Goal: Find specific page/section: Find specific page/section

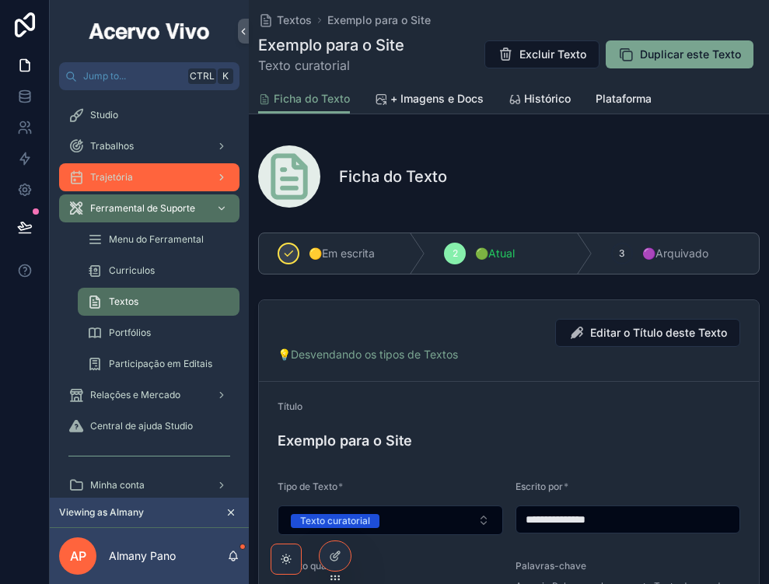
click at [171, 174] on div "Trajetória" at bounding box center [149, 177] width 162 height 25
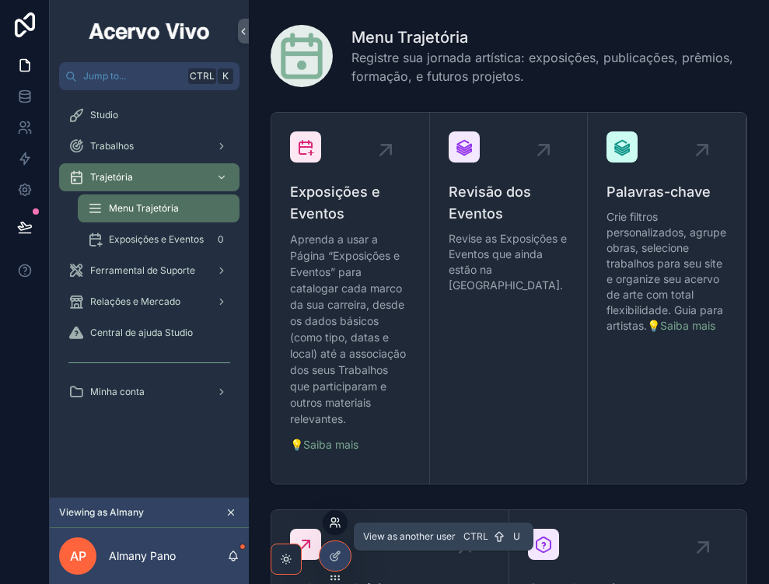
click at [333, 523] on icon at bounding box center [335, 522] width 12 height 12
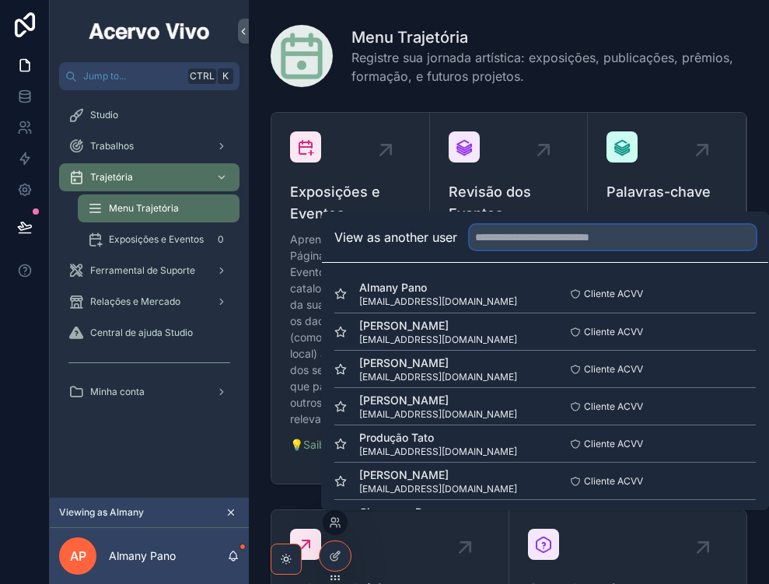
click at [515, 238] on input "text" at bounding box center [613, 237] width 286 height 25
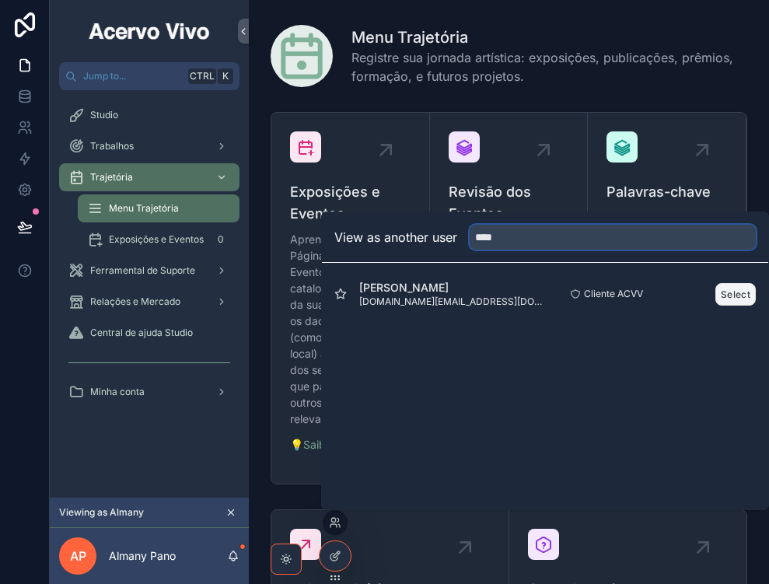
type input "****"
click at [743, 295] on button "Select" at bounding box center [735, 294] width 40 height 23
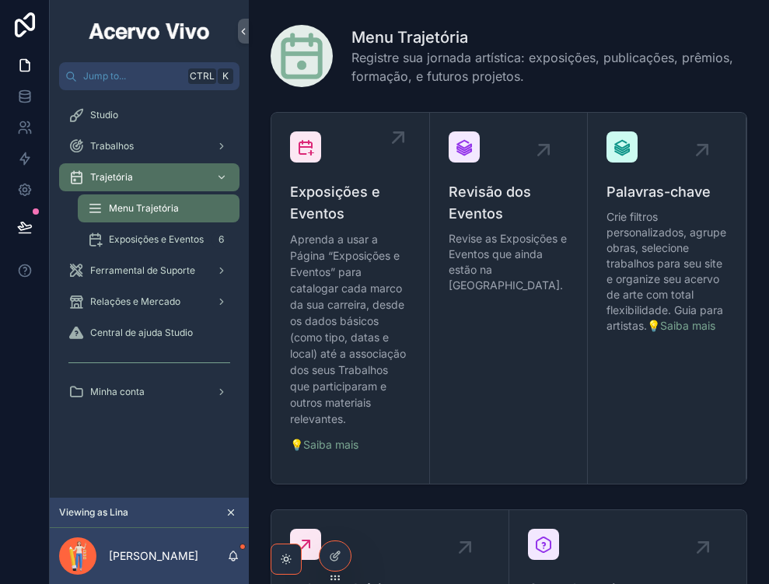
click at [338, 281] on p "Aprenda a usar a Página “Exposições e Eventos” para catalogar cada marco da sua…" at bounding box center [350, 329] width 121 height 196
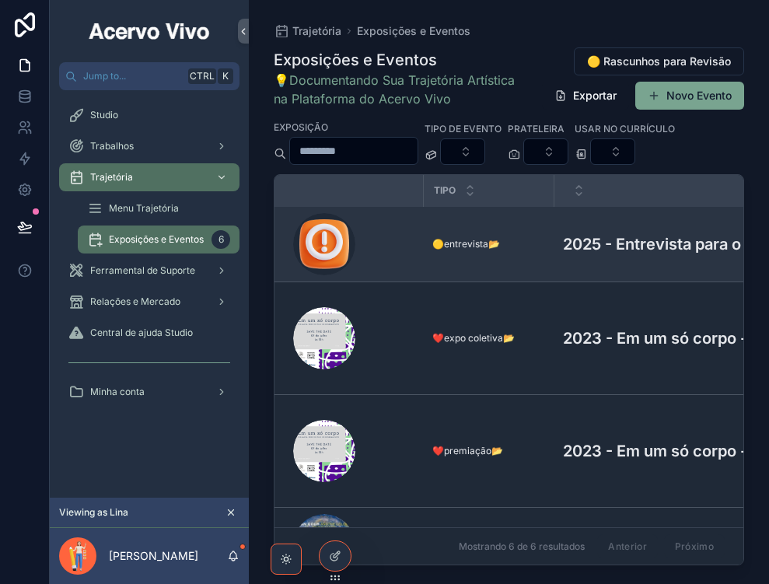
click at [466, 243] on span "🟡entrevista📂" at bounding box center [466, 244] width 68 height 12
